Goal: Information Seeking & Learning: Learn about a topic

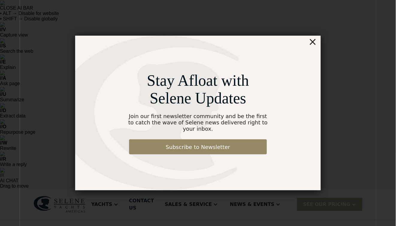
click at [313, 45] on div "×" at bounding box center [313, 42] width 9 height 12
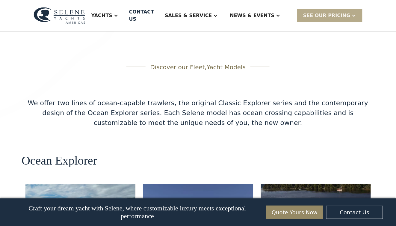
scroll to position [1160, 0]
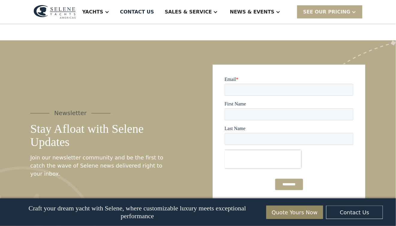
scroll to position [1327, 0]
